Goal: Register for event/course

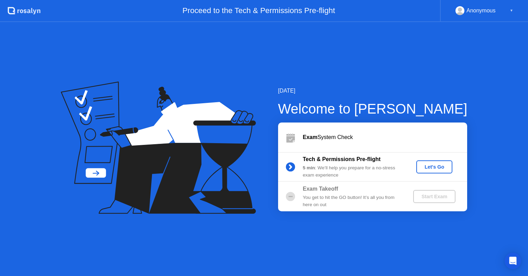
click at [440, 165] on div "Let's Go" at bounding box center [434, 166] width 31 height 5
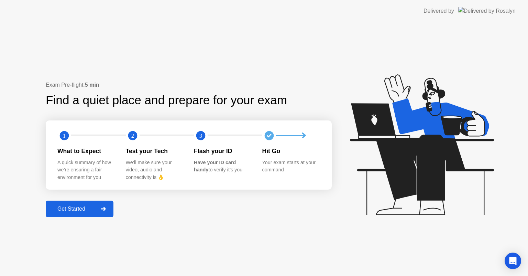
click at [70, 214] on button "Get Started" at bounding box center [80, 208] width 68 height 16
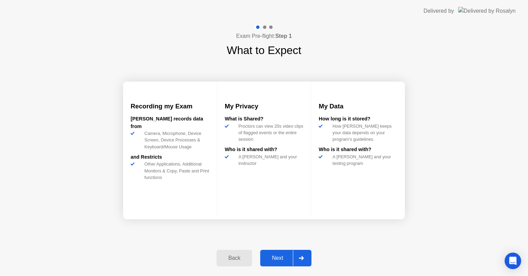
click at [268, 252] on button "Next" at bounding box center [285, 257] width 51 height 16
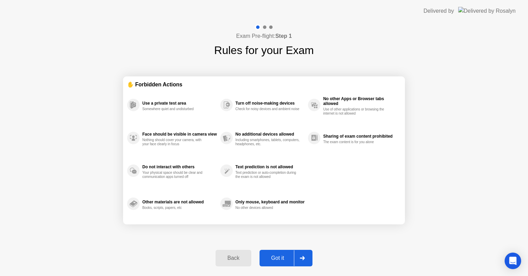
click at [279, 260] on div "Got it" at bounding box center [277, 258] width 32 height 6
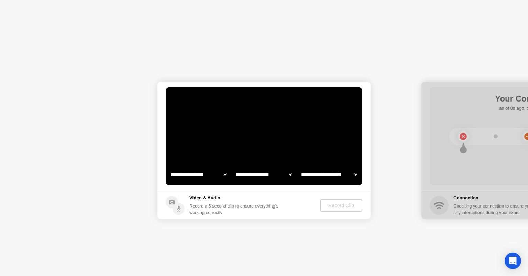
select select "**********"
select select "*******"
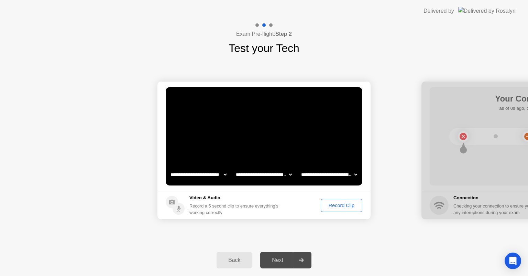
click at [342, 210] on button "Record Clip" at bounding box center [342, 205] width 42 height 13
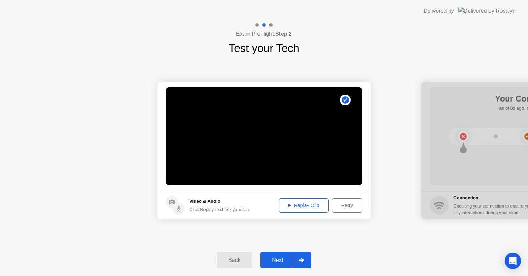
click at [290, 209] on button "Replay Clip" at bounding box center [303, 205] width 49 height 14
click at [280, 254] on button "Next" at bounding box center [285, 259] width 51 height 16
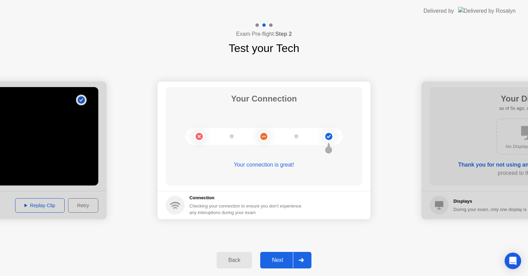
click at [273, 258] on div "Next" at bounding box center [277, 260] width 31 height 6
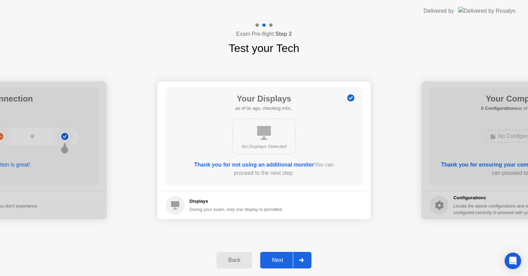
click at [273, 258] on div "Next" at bounding box center [277, 260] width 31 height 6
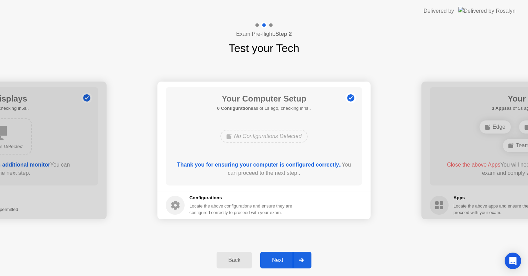
click at [222, 268] on div "Back Next" at bounding box center [264, 260] width 528 height 32
click at [231, 261] on div "Back" at bounding box center [234, 260] width 31 height 6
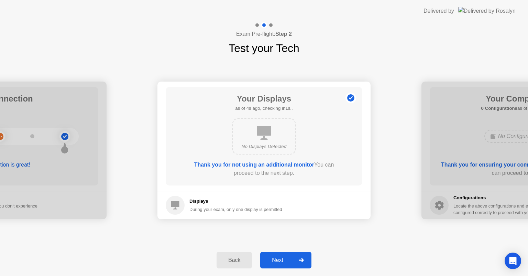
click at [297, 266] on div at bounding box center [301, 260] width 16 height 16
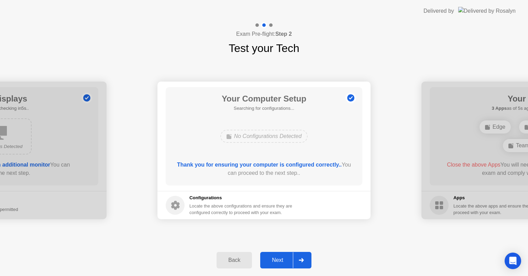
click at [278, 265] on button "Next" at bounding box center [285, 259] width 51 height 16
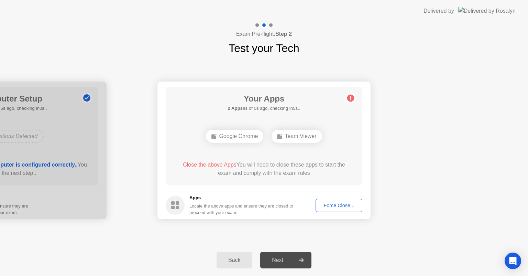
click at [328, 202] on div "Force Close..." at bounding box center [339, 204] width 42 height 5
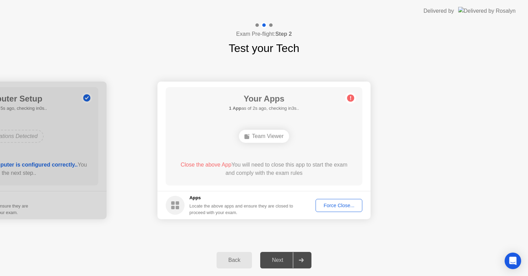
click at [230, 201] on h5 "Apps" at bounding box center [241, 197] width 104 height 7
click at [337, 206] on div "Force Close..." at bounding box center [339, 204] width 42 height 5
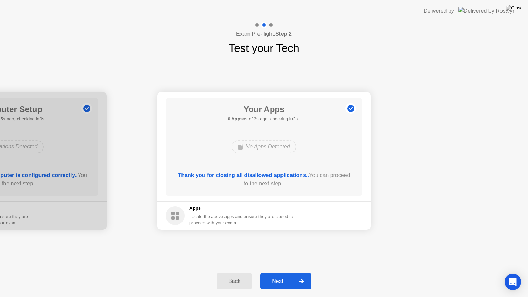
click at [301, 275] on icon at bounding box center [301, 281] width 5 height 4
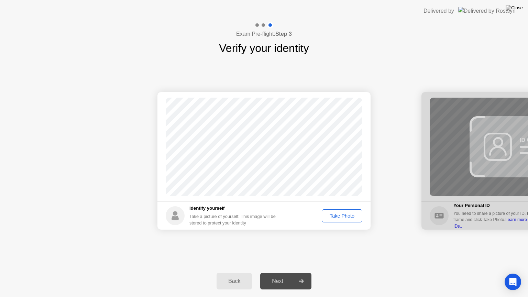
click at [339, 218] on div "Take Photo" at bounding box center [342, 215] width 36 height 5
click at [307, 275] on div at bounding box center [301, 281] width 16 height 16
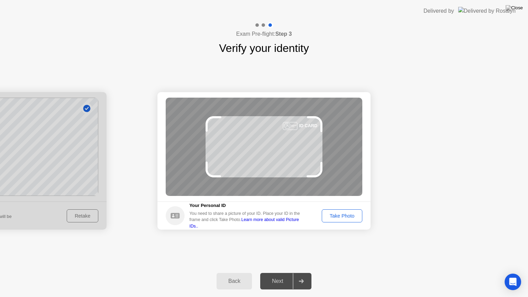
click at [342, 217] on div "Take Photo" at bounding box center [342, 215] width 36 height 5
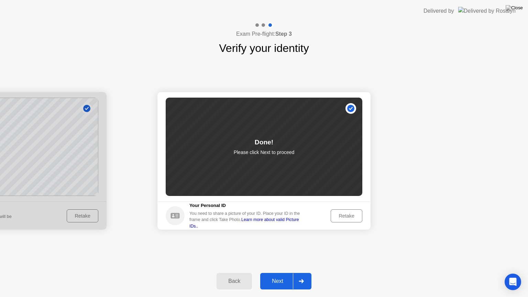
click at [278, 275] on button "Next" at bounding box center [285, 281] width 51 height 16
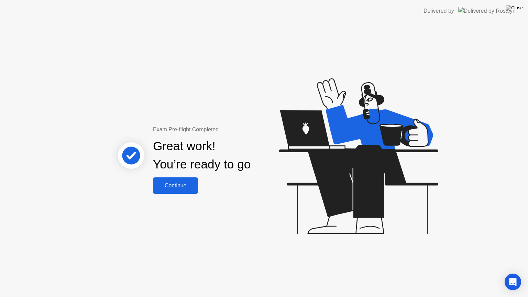
drag, startPoint x: 168, startPoint y: 174, endPoint x: 175, endPoint y: 192, distance: 20.1
click at [175, 192] on div "Exam Pre-flight Completed Great work! You’re ready to go Continue" at bounding box center [202, 159] width 186 height 68
click at [179, 180] on button "Continue" at bounding box center [175, 185] width 45 height 16
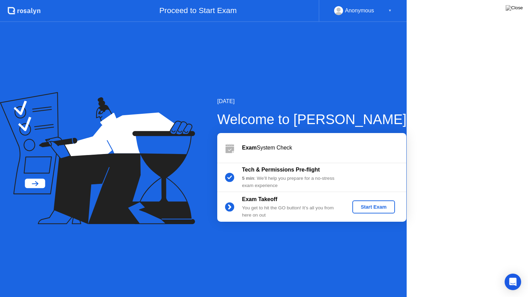
click at [161, 207] on icon at bounding box center [97, 158] width 195 height 132
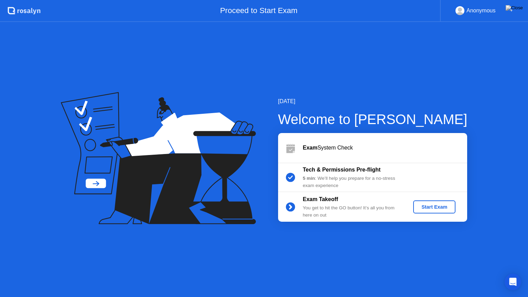
click at [458, 191] on div "Tech & Permissions Pre-flight 5 min : We’ll help you prepare for a no-stress ex…" at bounding box center [372, 178] width 189 height 30
click at [432, 209] on div "Start Exam" at bounding box center [434, 206] width 37 height 5
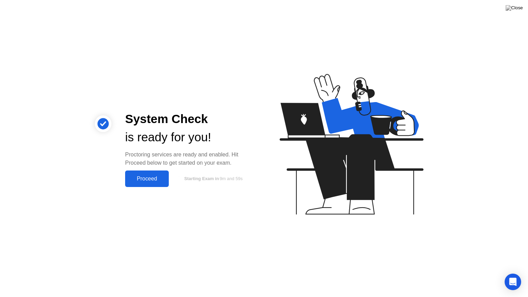
click at [229, 223] on div "System Check is ready for you! Proctoring services are ready and enabled. Hit P…" at bounding box center [264, 148] width 528 height 297
click at [143, 176] on div "Proceed" at bounding box center [147, 179] width 40 height 6
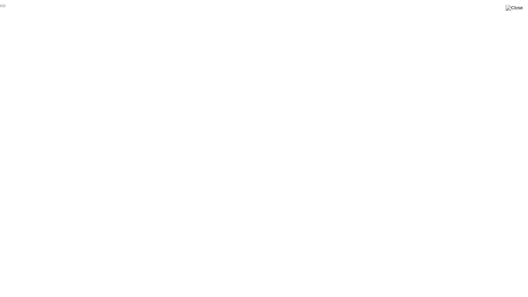
click div "End Proctoring Session"
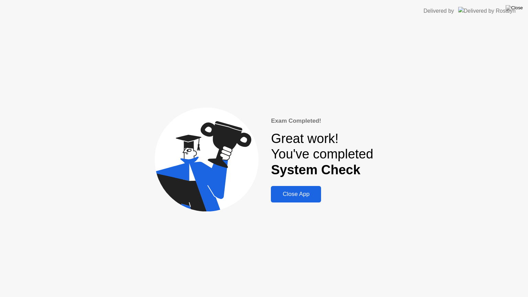
click at [298, 195] on div "Close App" at bounding box center [296, 194] width 46 height 7
